Goal: Task Accomplishment & Management: Manage account settings

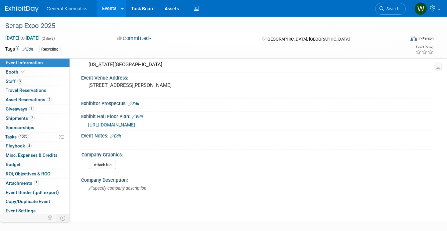
scroll to position [92, 0]
click at [23, 10] on img at bounding box center [21, 9] width 33 height 7
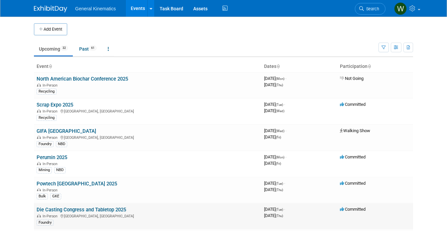
click at [64, 210] on link "Die Casting Congress and Tabletop 2025" at bounding box center [81, 210] width 89 height 6
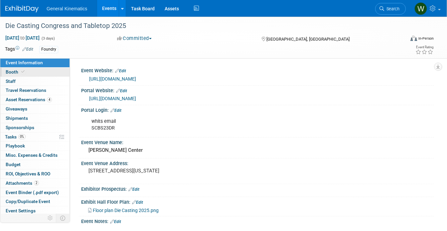
click at [28, 72] on link "Booth" at bounding box center [34, 72] width 69 height 9
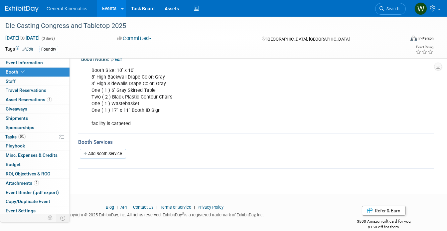
scroll to position [126, 0]
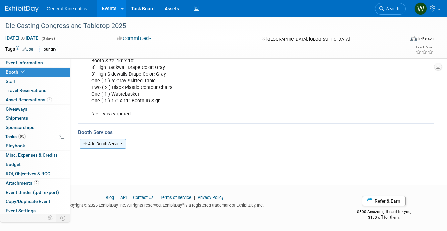
click at [105, 143] on link "Add Booth Service" at bounding box center [103, 144] width 46 height 10
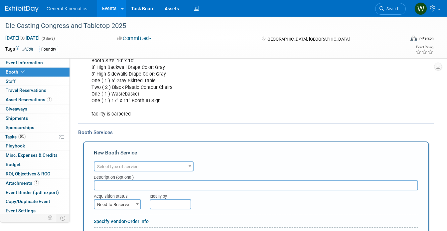
scroll to position [0, 0]
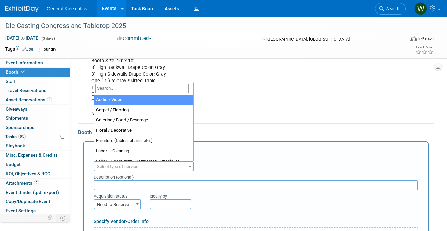
click at [143, 166] on span "Select type of service" at bounding box center [143, 166] width 98 height 9
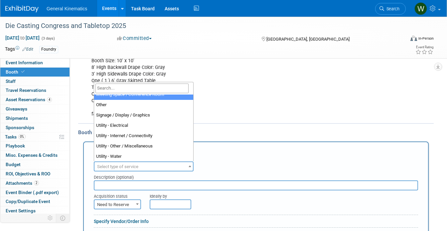
scroll to position [170, 0]
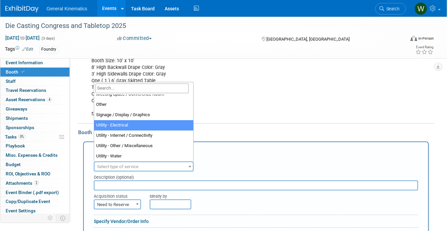
select select "8"
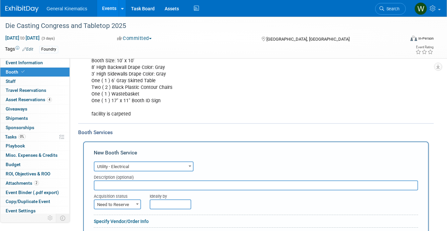
click at [124, 186] on input "text" at bounding box center [256, 185] width 324 height 10
type input "Baird Center"
click at [109, 203] on span "Need to Reserve" at bounding box center [117, 204] width 46 height 9
select select "2"
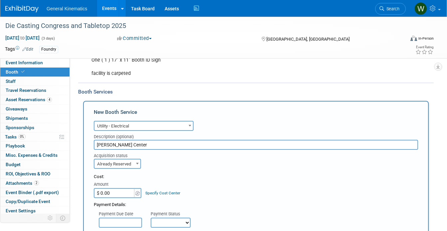
scroll to position [181, 0]
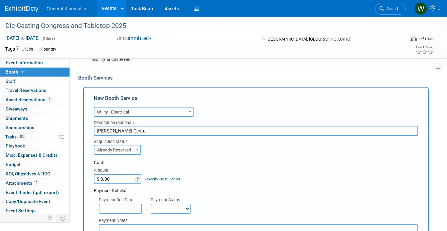
click at [124, 178] on input "$ 0.00" at bounding box center [115, 179] width 42 height 10
type input "$ 268.06"
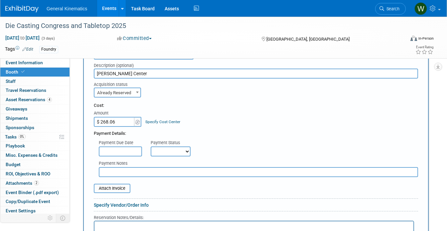
scroll to position [243, 0]
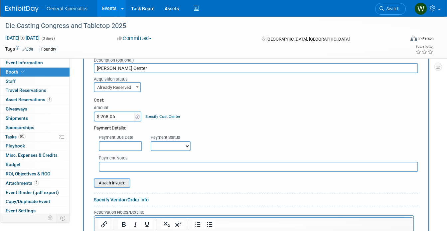
click at [115, 183] on input "file" at bounding box center [90, 183] width 79 height 8
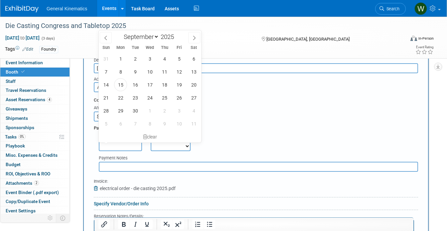
click at [129, 145] on input "text" at bounding box center [120, 146] width 43 height 10
click at [122, 82] on span "15" at bounding box center [120, 84] width 13 height 13
type input "[DATE]"
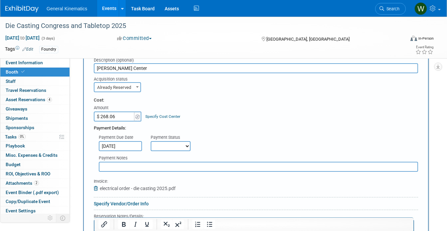
click at [163, 142] on select "Not Paid Yet Partially Paid Paid in Full" at bounding box center [171, 146] width 40 height 10
select select "1"
click at [151, 141] on select "Not Paid Yet Partially Paid Paid in Full" at bounding box center [171, 146] width 40 height 10
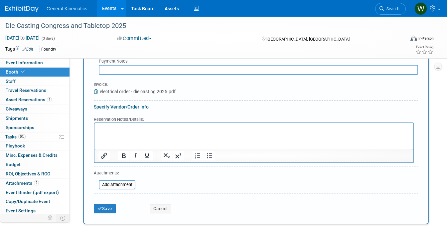
scroll to position [340, 0]
click at [124, 132] on html at bounding box center [253, 127] width 319 height 9
click at [110, 209] on button "Save" at bounding box center [105, 208] width 22 height 9
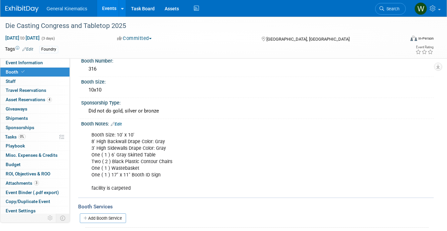
scroll to position [47, 0]
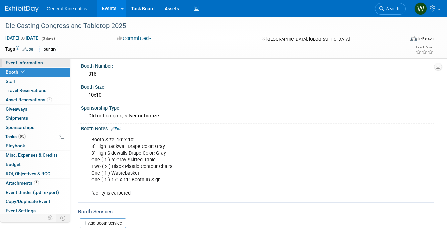
click at [56, 61] on link "Event Information" at bounding box center [34, 62] width 69 height 9
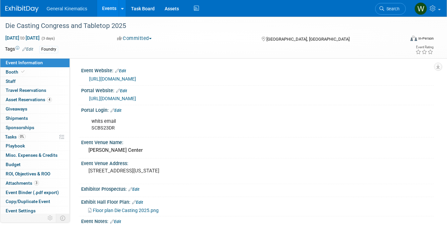
click at [123, 100] on link "https://www.conferenceharvester.com/harvester2expw/login.asp?EventKey=QYPWWGZK" at bounding box center [112, 98] width 47 height 5
click at [108, 128] on div "whits email SCBS23DR" at bounding box center [226, 125] width 278 height 20
copy div "SCBS23DR"
click at [54, 71] on link "Booth" at bounding box center [34, 72] width 69 height 9
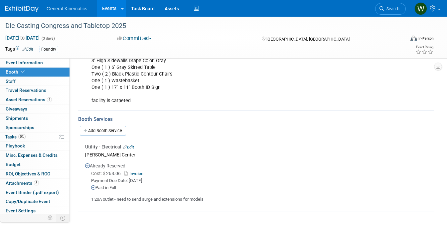
scroll to position [142, 0]
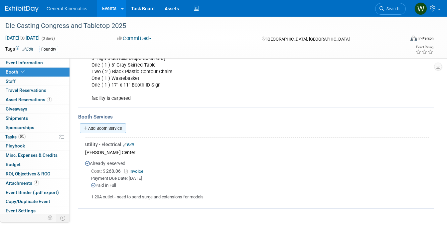
click at [120, 127] on link "Add Booth Service" at bounding box center [103, 128] width 46 height 10
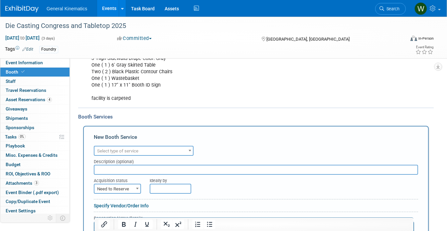
scroll to position [0, 0]
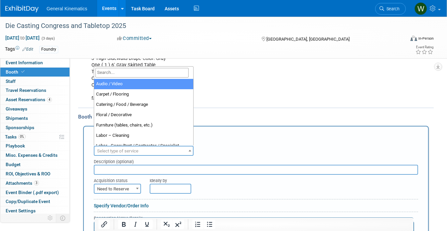
click at [122, 152] on span "Select type of service" at bounding box center [117, 150] width 41 height 5
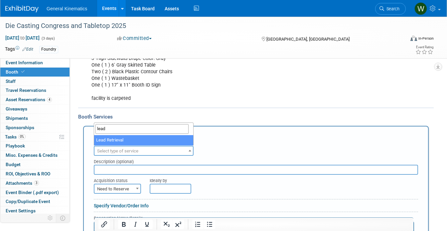
type input "lead"
select select "7"
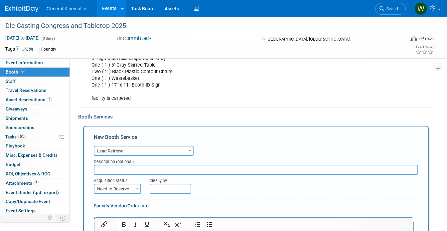
click at [114, 169] on input "text" at bounding box center [256, 170] width 324 height 10
type input "through conf harvester"
click at [111, 189] on span "Need to Reserve" at bounding box center [117, 188] width 46 height 9
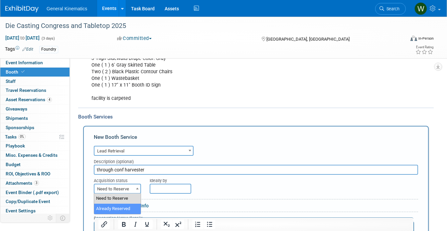
select select "2"
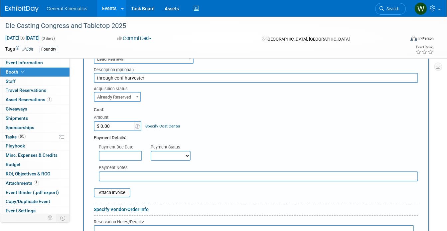
scroll to position [234, 0]
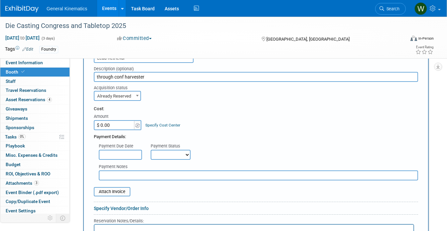
click at [114, 122] on input "$ 0.00" at bounding box center [115, 125] width 42 height 10
type input "$ 350.00"
click at [108, 152] on input "text" at bounding box center [120, 155] width 43 height 10
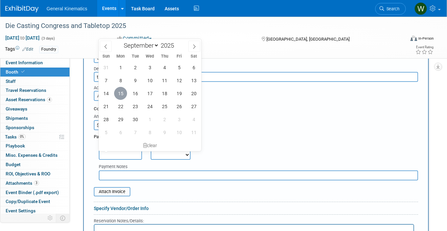
click at [121, 95] on span "15" at bounding box center [120, 93] width 13 height 13
type input "[DATE]"
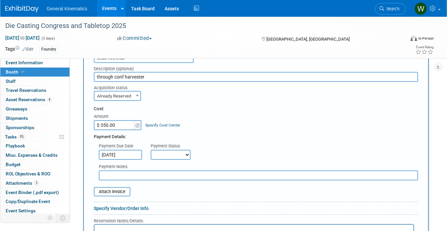
click at [161, 150] on select "Not Paid Yet Partially Paid Paid in Full" at bounding box center [171, 155] width 40 height 10
select select "1"
click at [151, 150] on select "Not Paid Yet Partially Paid Paid in Full" at bounding box center [171, 155] width 40 height 10
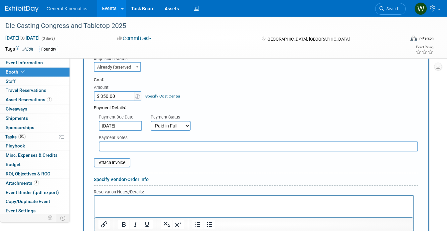
scroll to position [264, 0]
click at [118, 162] on input "file" at bounding box center [90, 162] width 79 height 8
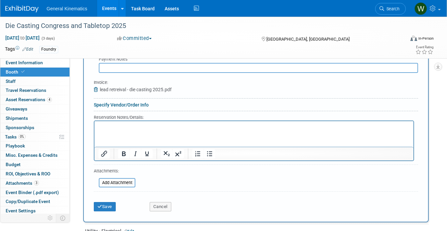
scroll to position [347, 0]
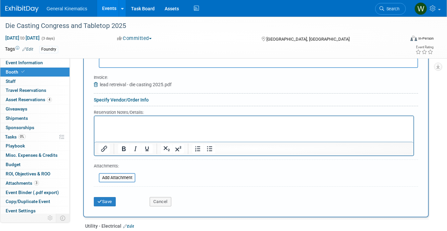
click at [129, 121] on p "Rich Text Area. Press ALT-0 for help." at bounding box center [253, 122] width 311 height 6
click at [104, 199] on button "Save" at bounding box center [105, 201] width 22 height 9
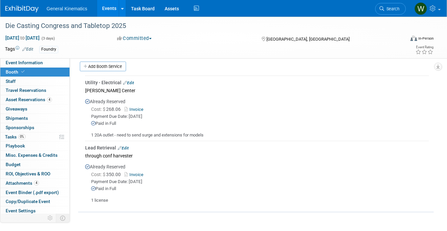
scroll to position [200, 0]
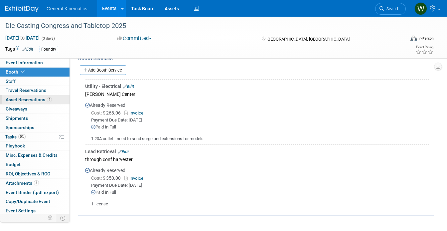
click at [33, 101] on span "Asset Reservations 4" at bounding box center [29, 99] width 46 height 5
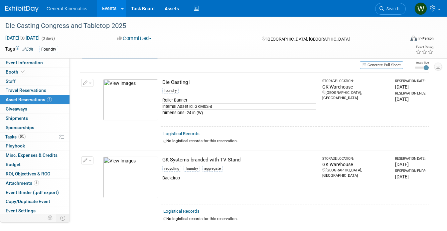
scroll to position [0, 0]
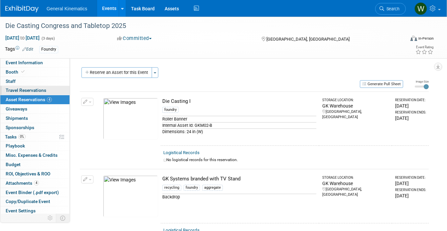
click at [42, 89] on span "Travel Reservations 0" at bounding box center [26, 89] width 41 height 5
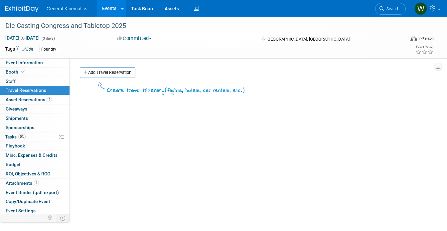
click at [23, 4] on link at bounding box center [25, 5] width 41 height 5
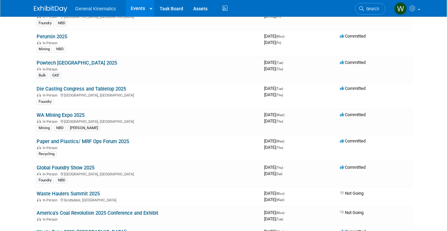
scroll to position [132, 0]
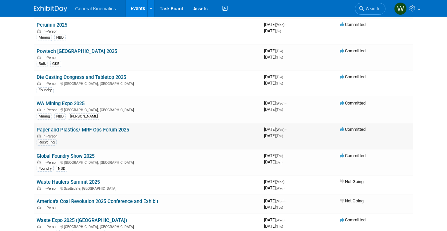
click at [71, 131] on link "Paper and Plastics/ MRF Ops Forum 2025" at bounding box center [83, 130] width 92 height 6
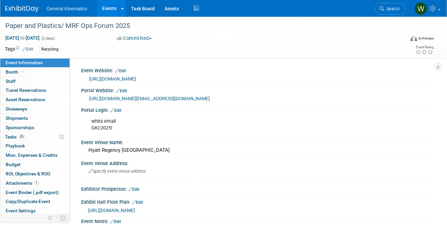
click at [142, 98] on link "[URL][DOMAIN_NAME][EMAIL_ADDRESS][DOMAIN_NAME]" at bounding box center [149, 98] width 121 height 5
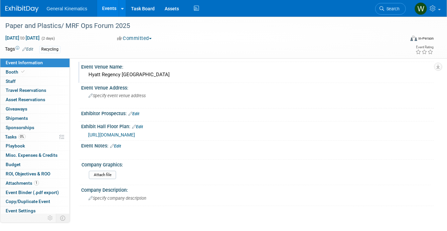
scroll to position [77, 0]
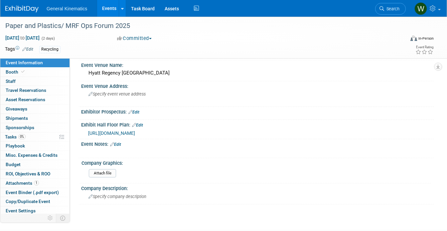
click at [119, 147] on link "Edit" at bounding box center [115, 144] width 11 height 5
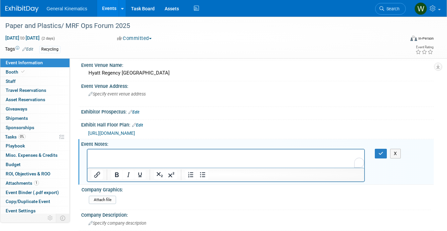
scroll to position [0, 0]
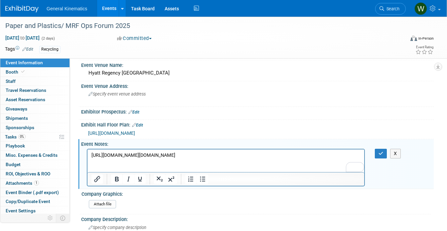
click at [198, 158] on p "[URL][DOMAIN_NAME][DOMAIN_NAME]" at bounding box center [225, 155] width 269 height 7
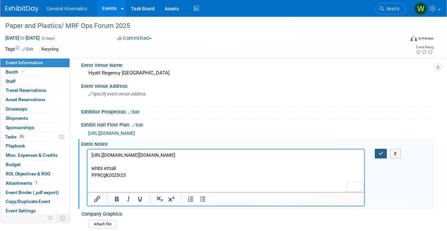
click at [377, 158] on button "button" at bounding box center [381, 154] width 12 height 10
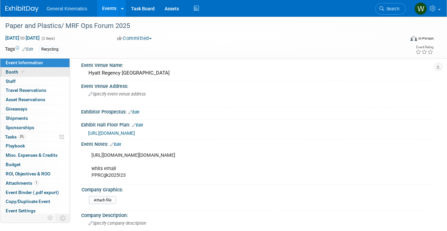
click at [31, 69] on link "Booth" at bounding box center [34, 72] width 69 height 9
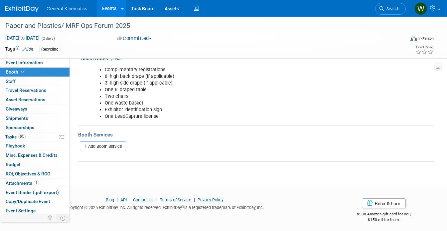
scroll to position [119, 0]
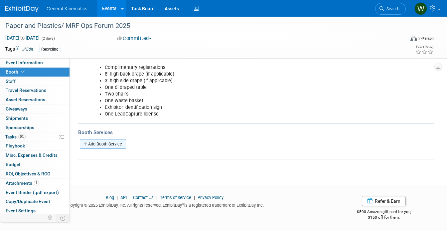
click at [112, 141] on link "Add Booth Service" at bounding box center [103, 144] width 46 height 10
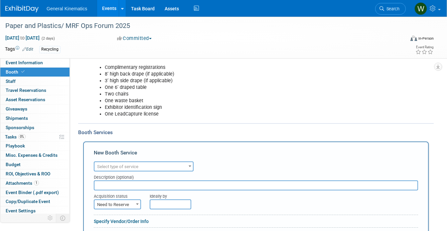
scroll to position [0, 0]
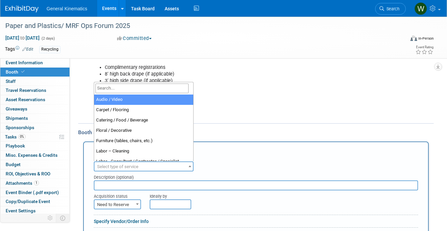
click at [120, 165] on span "Select type of service" at bounding box center [117, 166] width 41 height 5
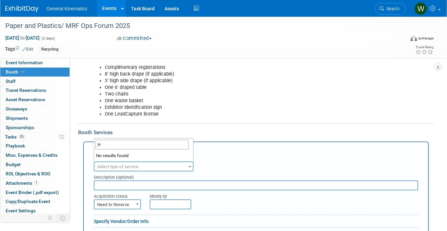
type input ";"
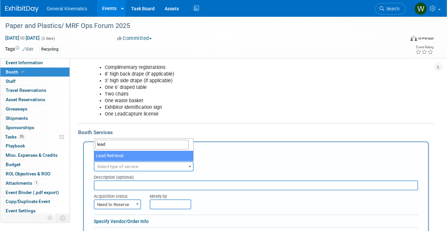
type input "lead"
select select "7"
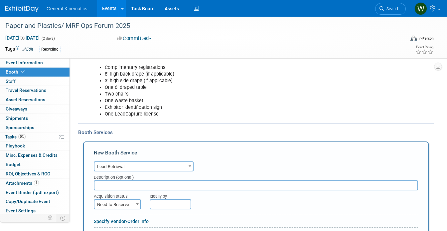
click at [106, 185] on input "text" at bounding box center [256, 185] width 324 height 10
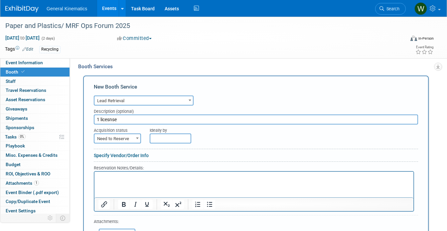
scroll to position [186, 0]
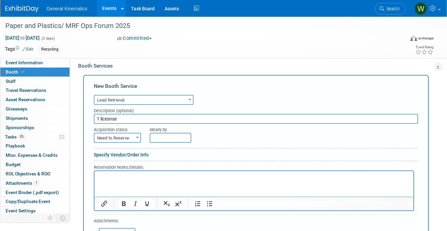
type input "1 licesnse"
click at [120, 137] on span "Need to Reserve" at bounding box center [117, 137] width 46 height 9
select select "2"
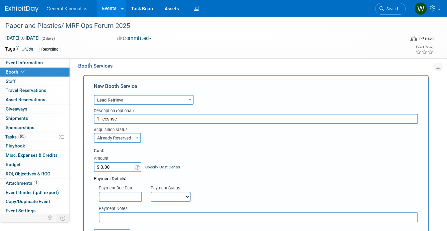
click at [120, 166] on input "$ 0.00" at bounding box center [115, 167] width 42 height 10
type input "$ 267.67"
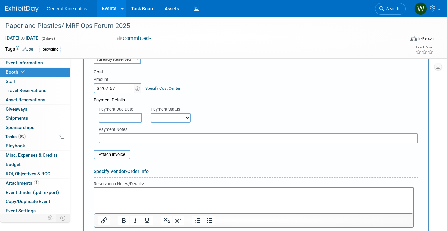
scroll to position [265, 0]
click at [122, 119] on input "text" at bounding box center [120, 117] width 43 height 10
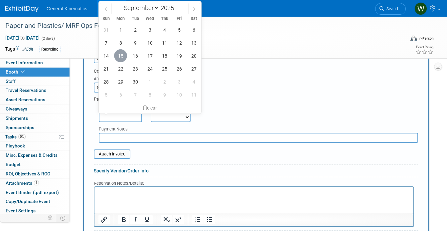
click at [123, 54] on span "15" at bounding box center [120, 55] width 13 height 13
type input "[DATE]"
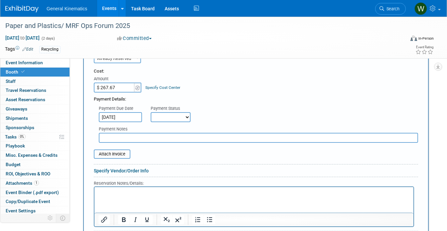
click at [164, 115] on select "Not Paid Yet Partially Paid Paid in Full" at bounding box center [171, 117] width 40 height 10
select select "1"
click at [151, 112] on select "Not Paid Yet Partially Paid Paid in Full" at bounding box center [171, 117] width 40 height 10
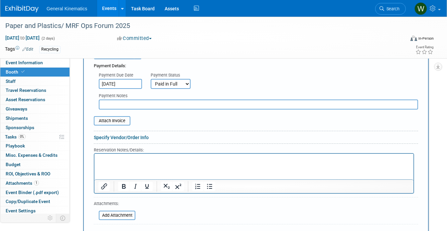
scroll to position [297, 0]
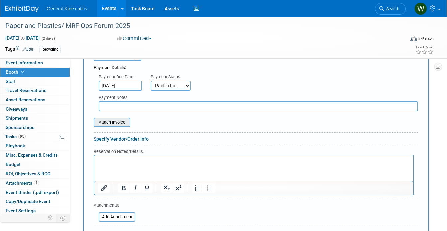
click at [114, 122] on input "file" at bounding box center [90, 122] width 79 height 8
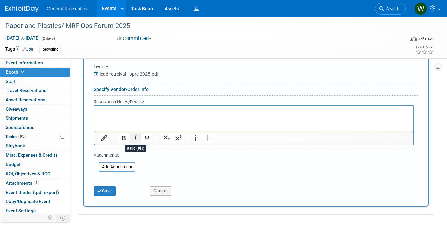
scroll to position [352, 0]
click at [103, 188] on button "Save" at bounding box center [105, 190] width 22 height 9
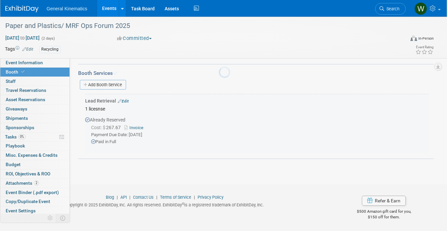
scroll to position [178, 0]
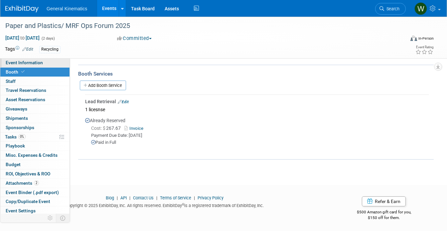
click at [45, 63] on link "Event Information" at bounding box center [34, 62] width 69 height 9
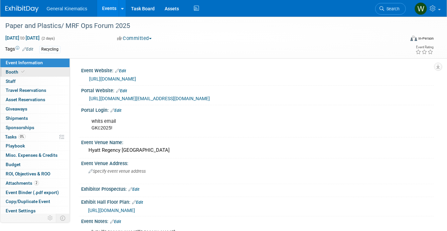
click at [52, 74] on link "Booth" at bounding box center [34, 72] width 69 height 9
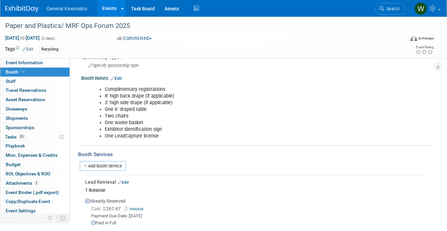
scroll to position [110, 0]
